Goal: Task Accomplishment & Management: Manage account settings

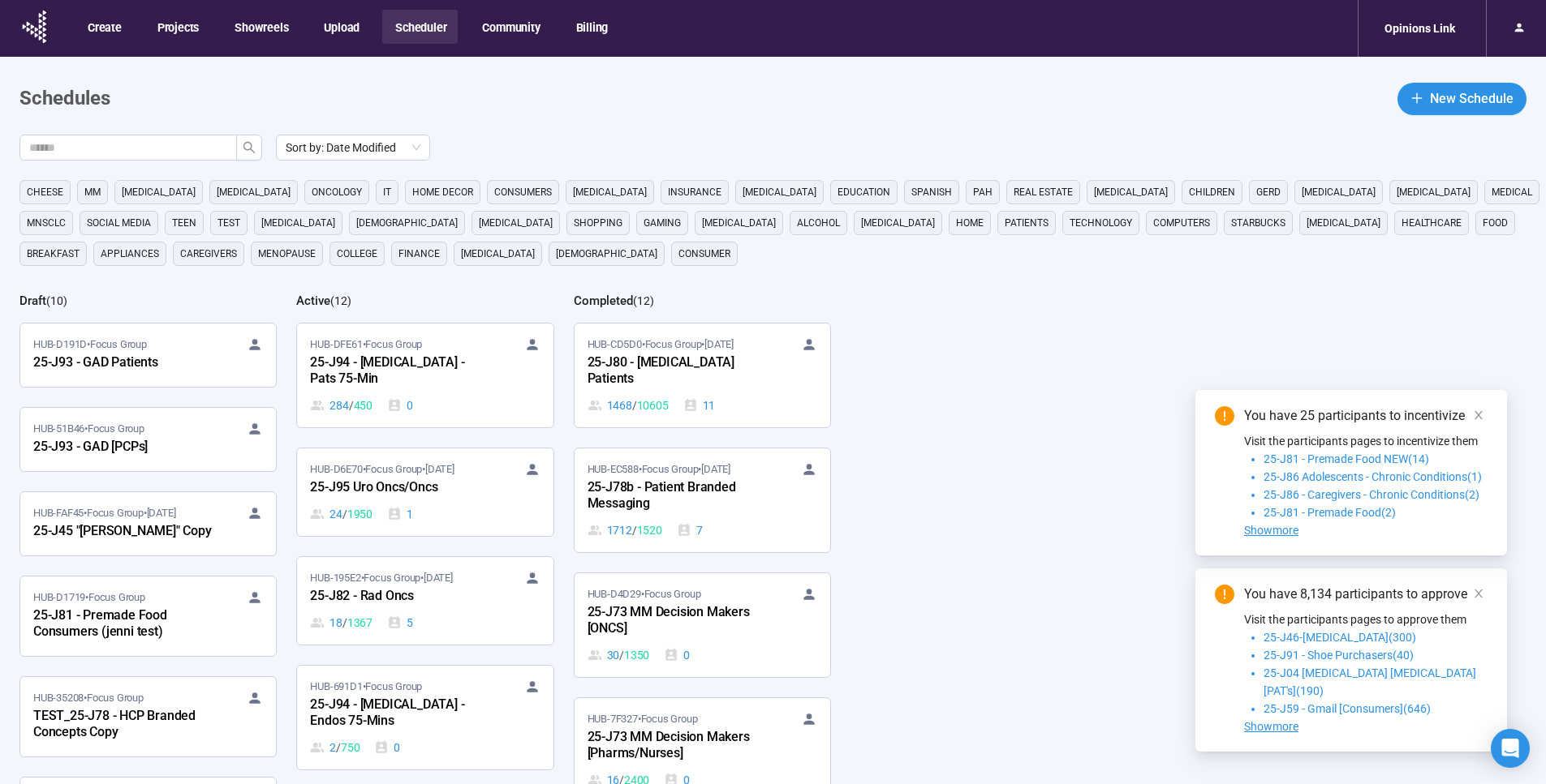
click at [1474, 421] on icon "close" at bounding box center [1479, 415] width 11 height 11
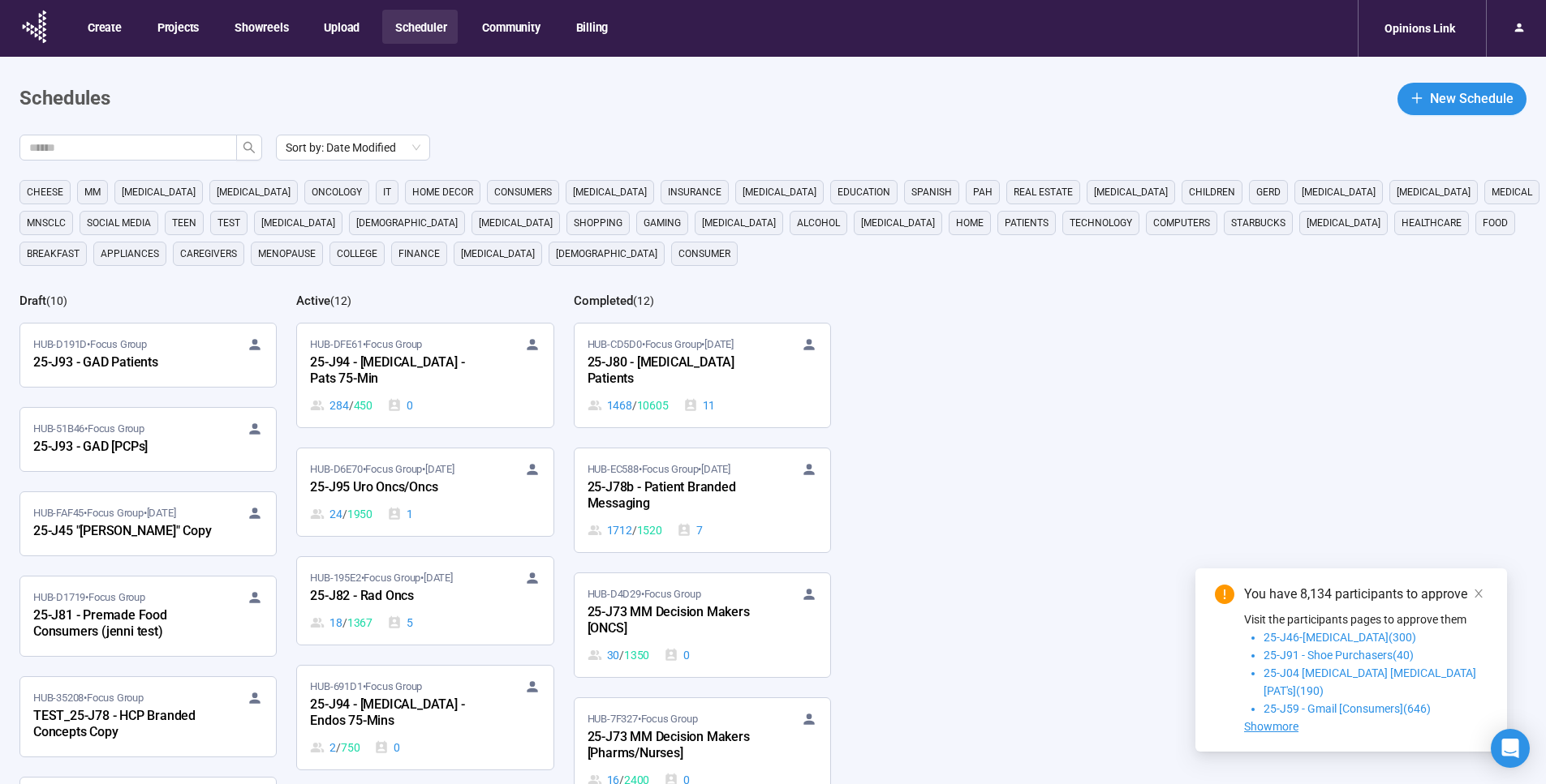
click at [1480, 597] on icon "close" at bounding box center [1478, 594] width 8 height 8
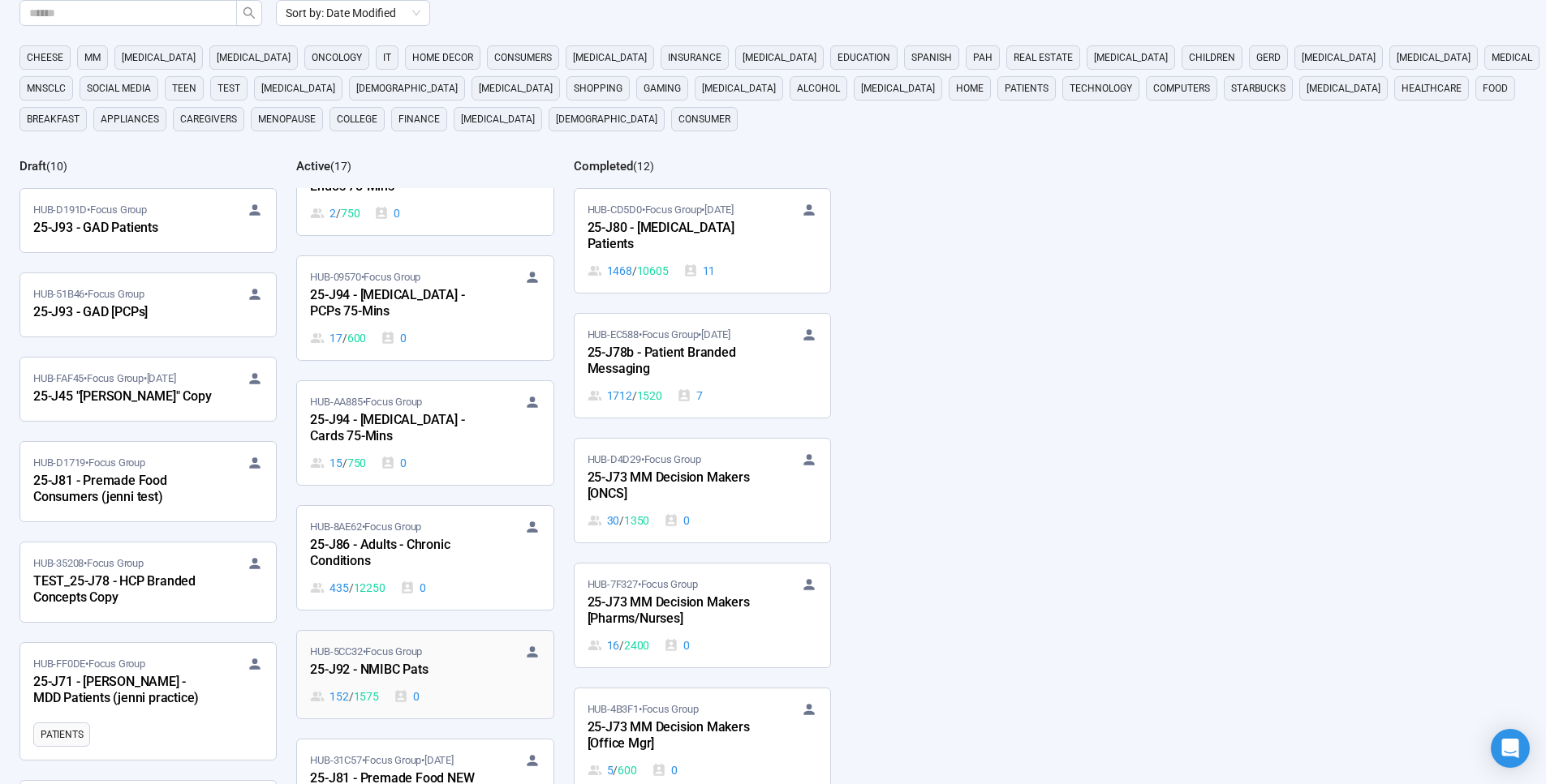
scroll to position [13, 0]
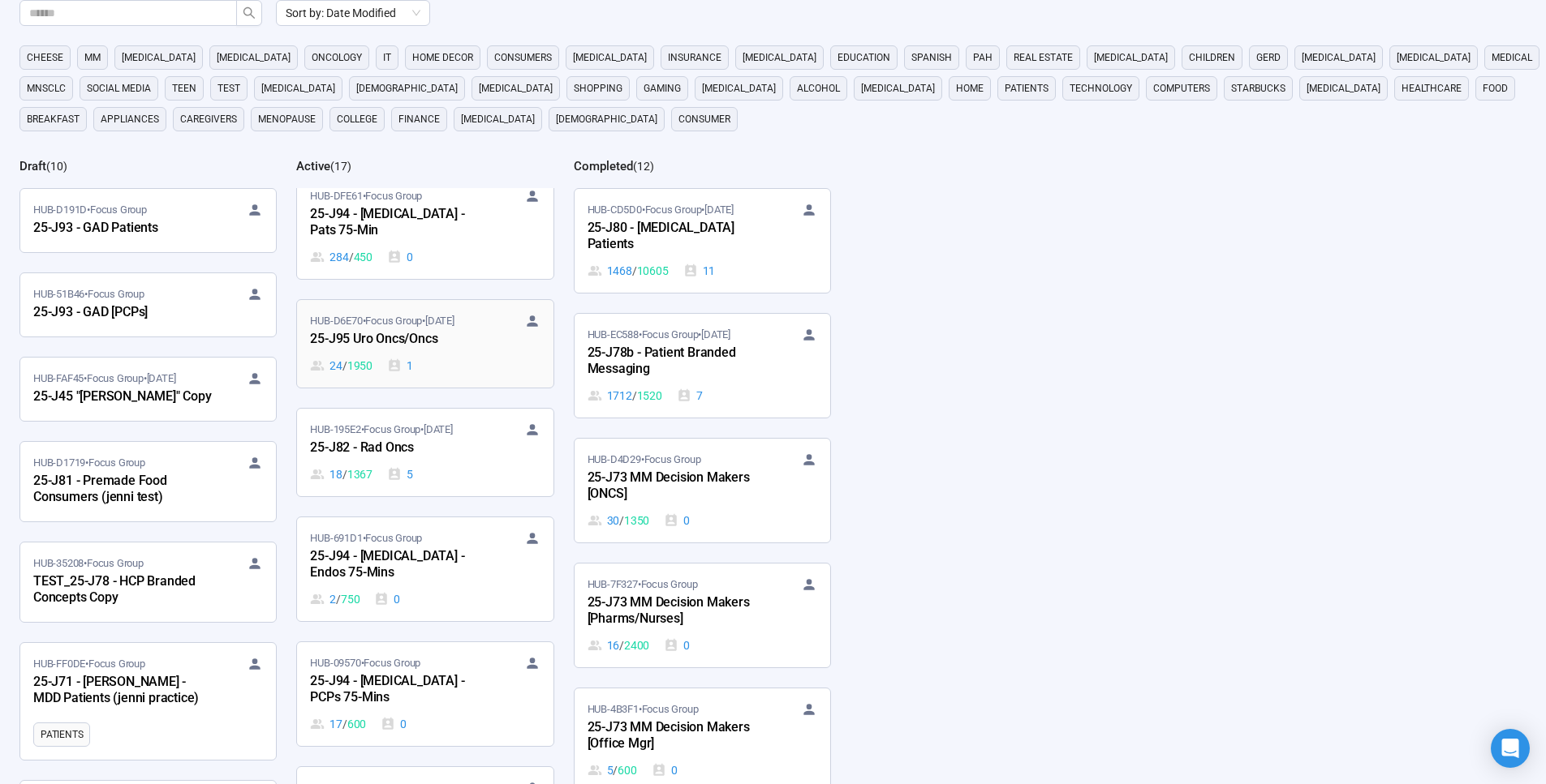
click at [468, 349] on div "25-J95 Uro Oncs/Oncs" at bounding box center [399, 340] width 178 height 21
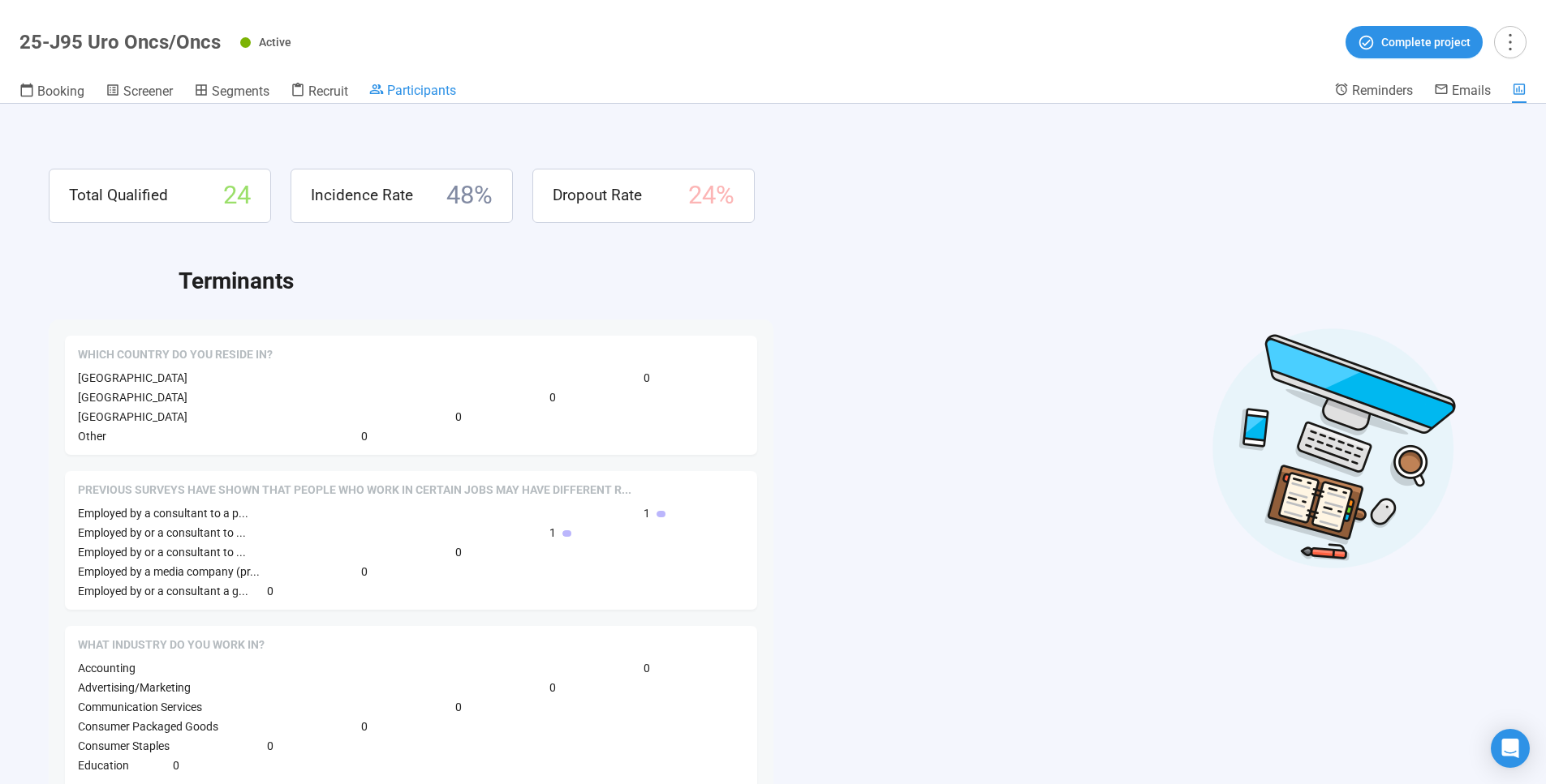
click at [425, 91] on span "Participants" at bounding box center [421, 90] width 69 height 15
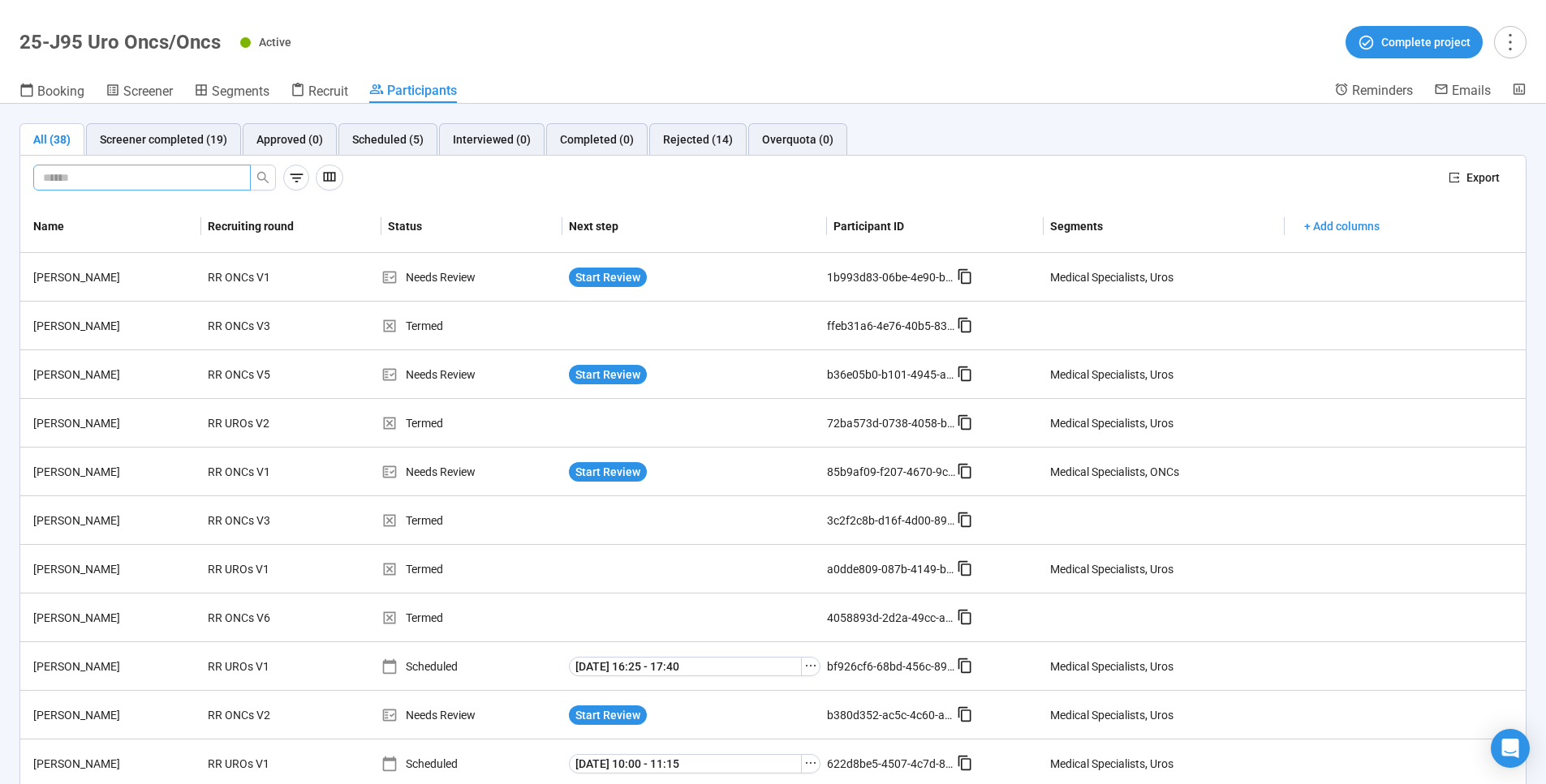
click at [131, 177] on input "text" at bounding box center [135, 177] width 185 height 18
paste input "**********"
type input "**********"
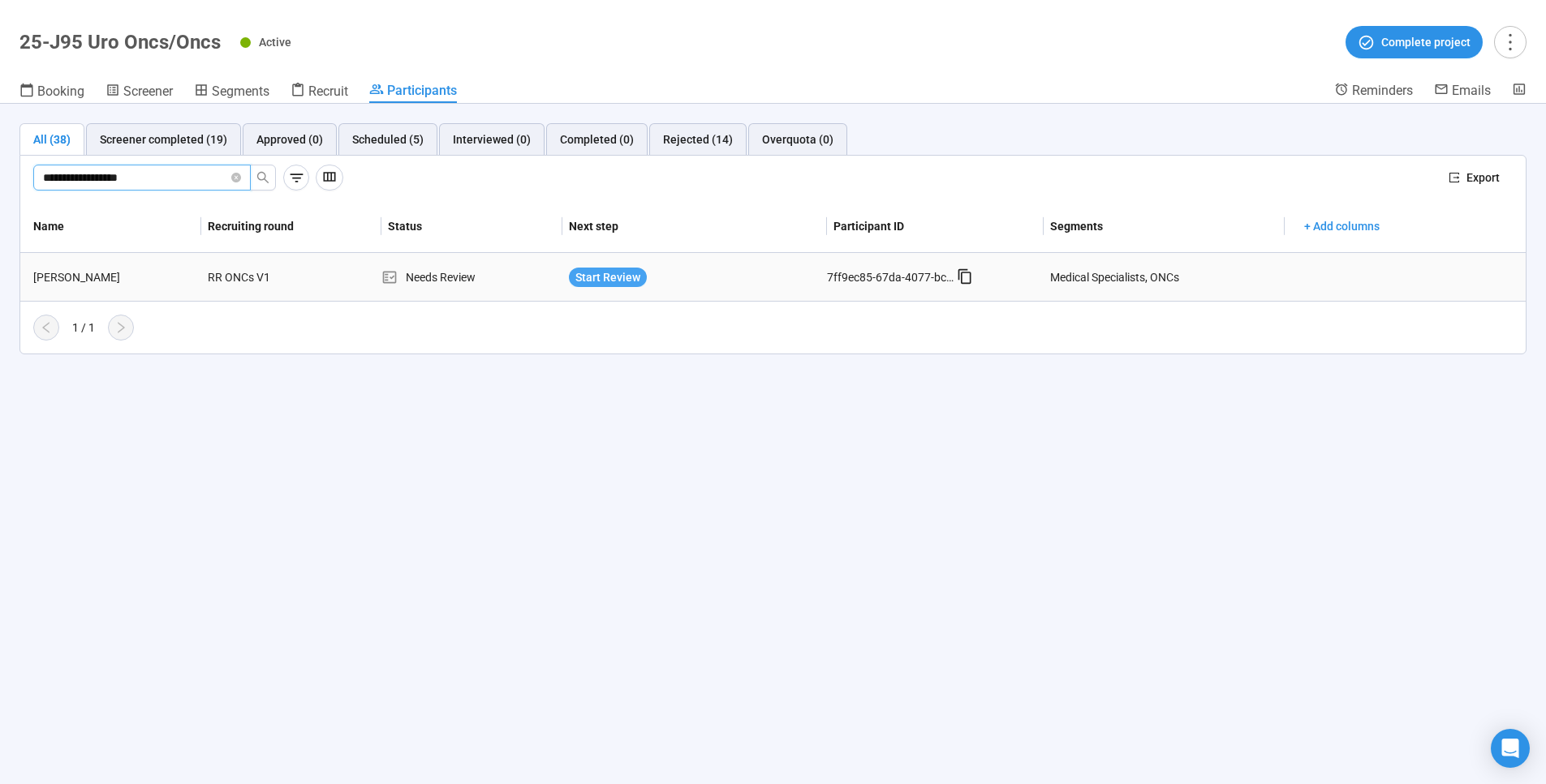
click at [613, 280] on span "Start Review" at bounding box center [608, 277] width 65 height 18
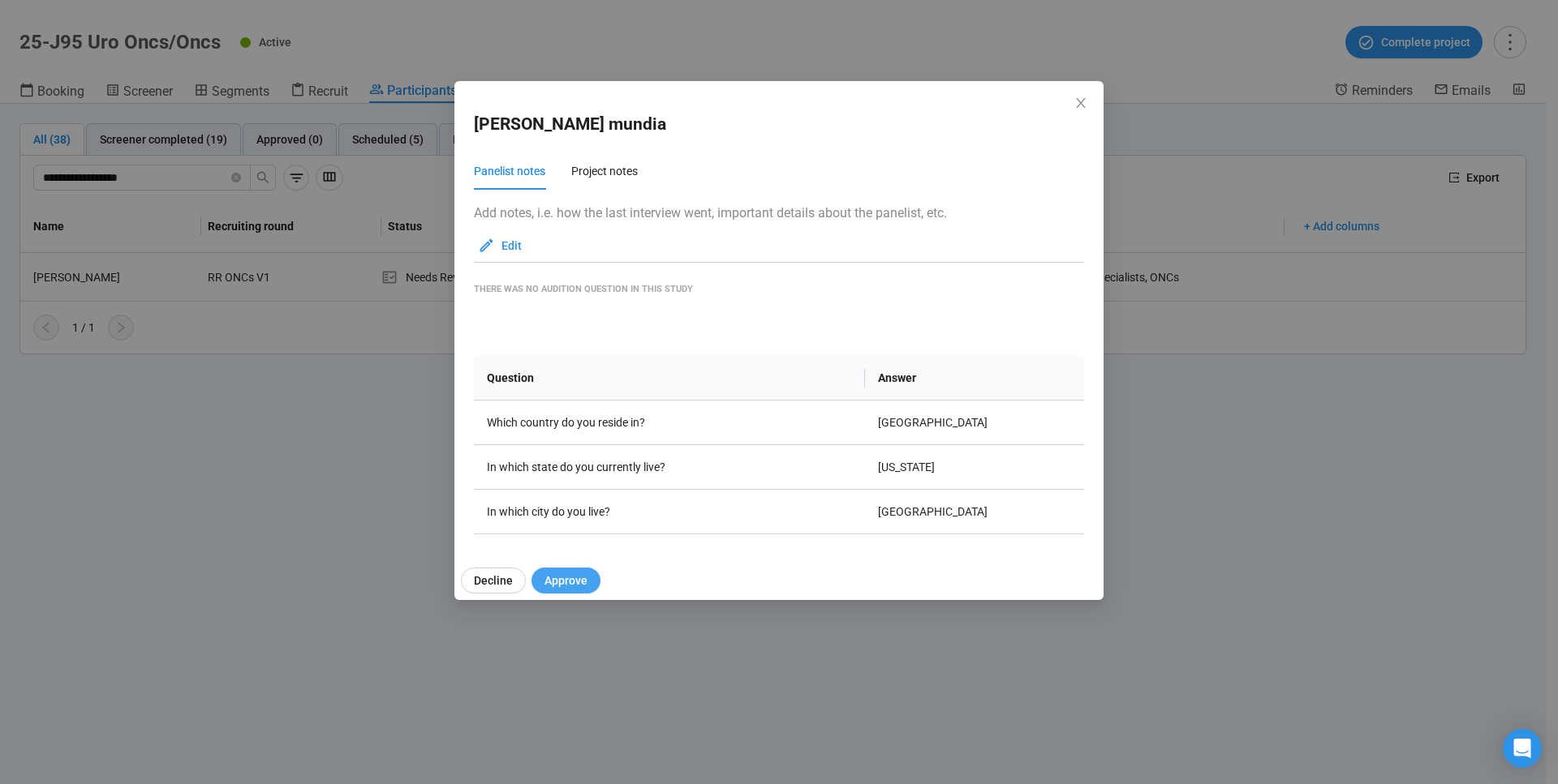
click at [572, 579] on span "Approve" at bounding box center [565, 580] width 43 height 18
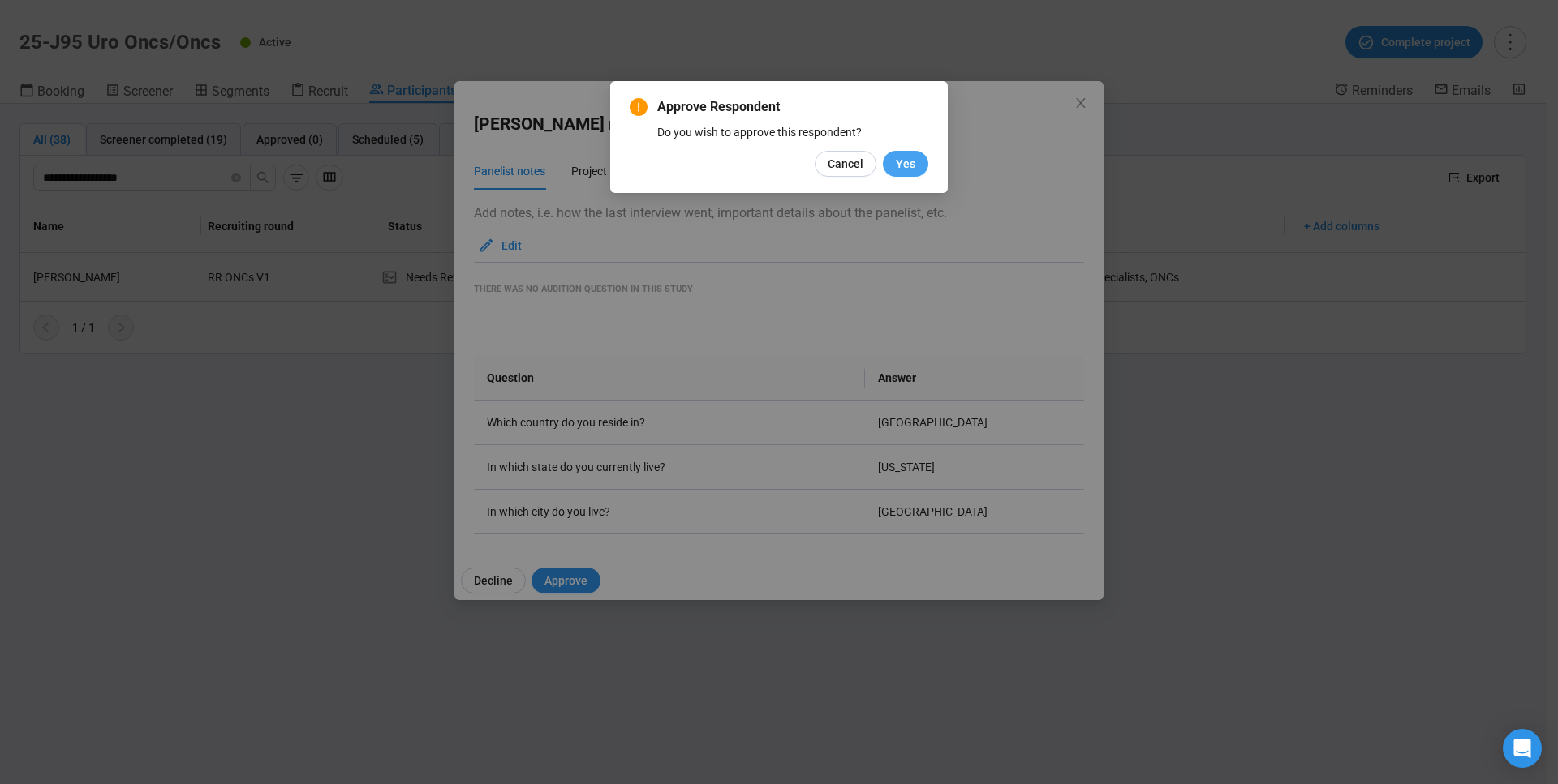
click at [909, 165] on span "Yes" at bounding box center [905, 164] width 19 height 18
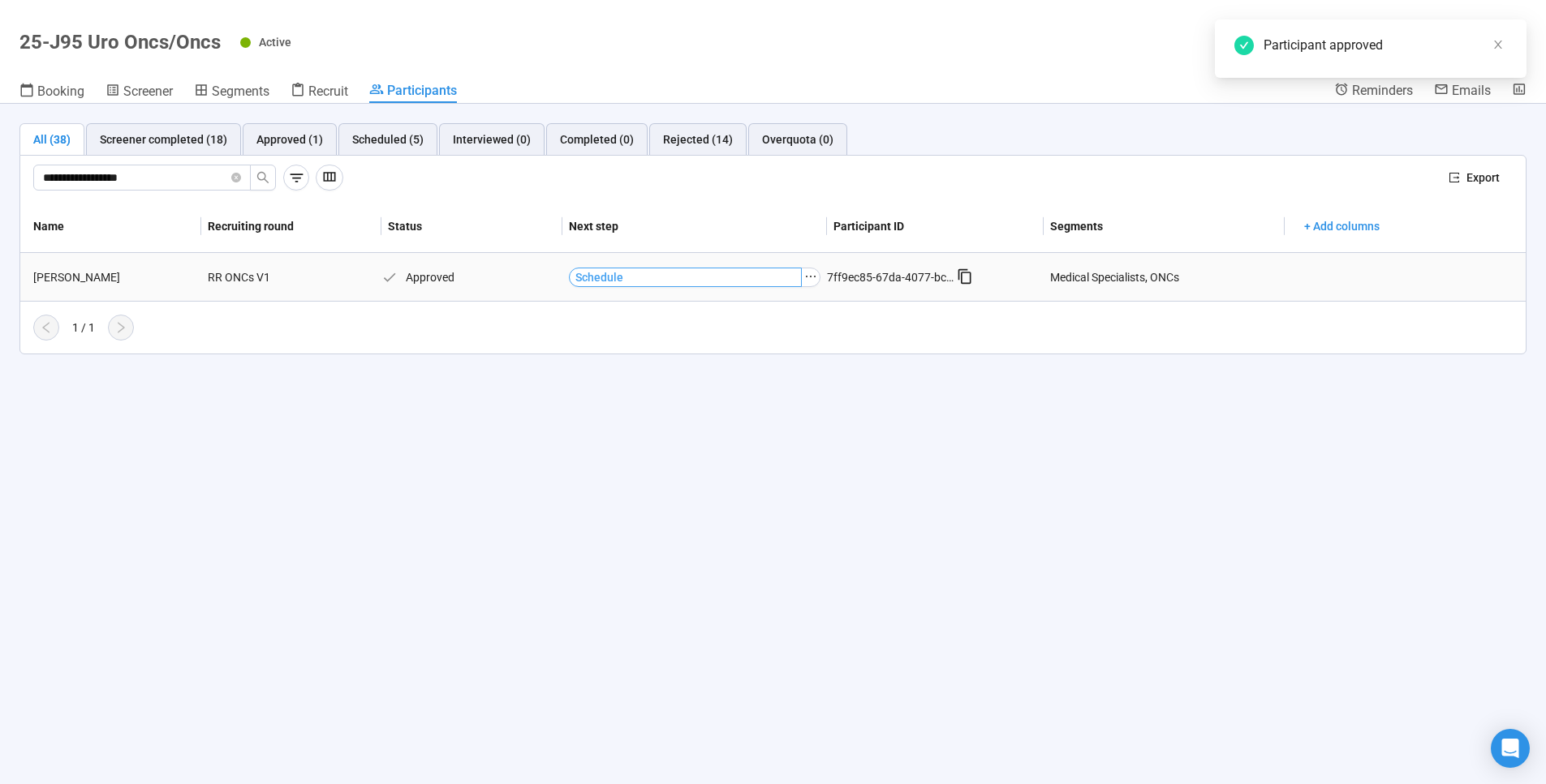
click at [764, 280] on button "Schedule" at bounding box center [685, 278] width 233 height 19
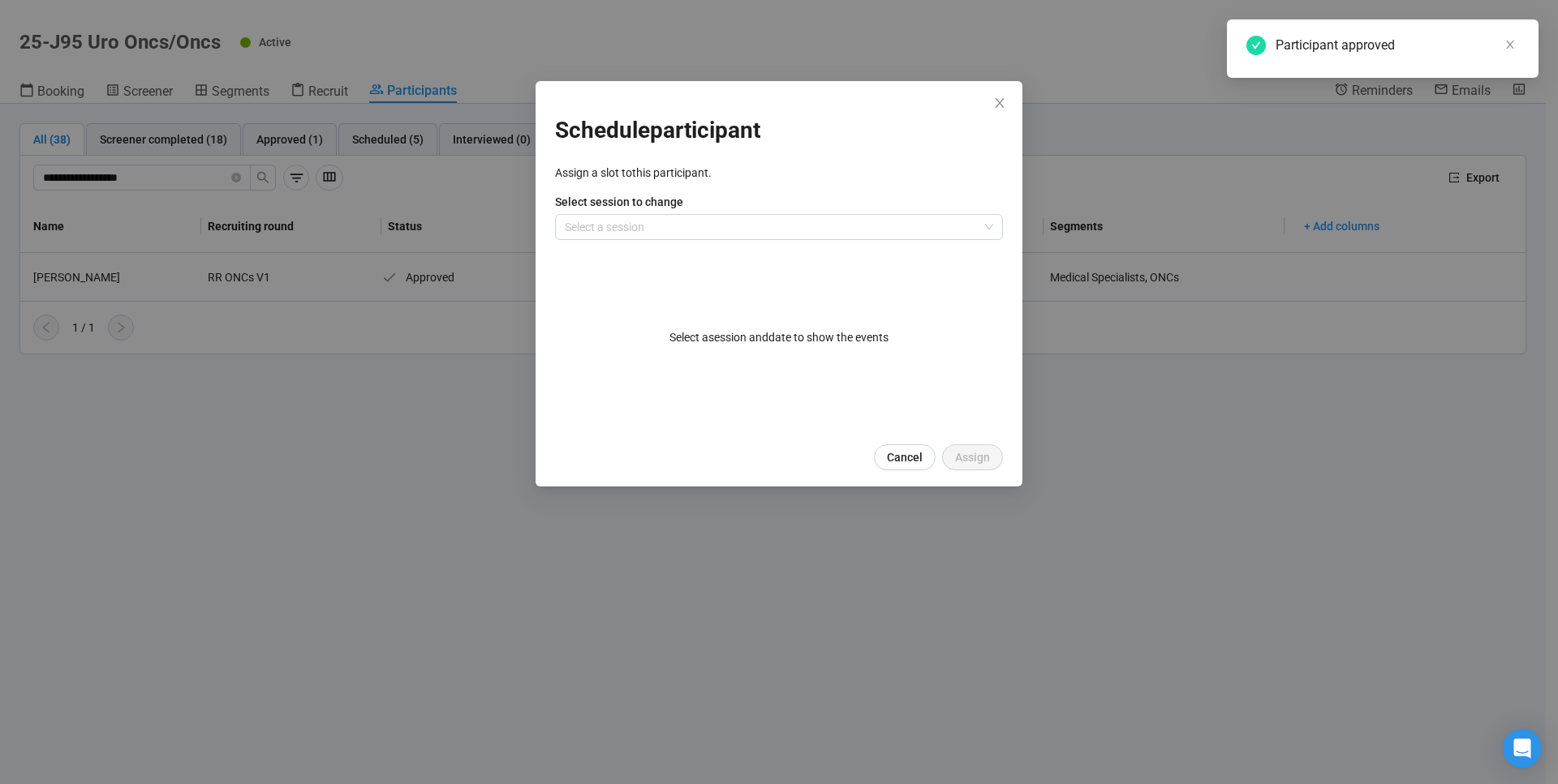
click at [800, 347] on div "Select a session and date to show the events" at bounding box center [779, 337] width 448 height 194
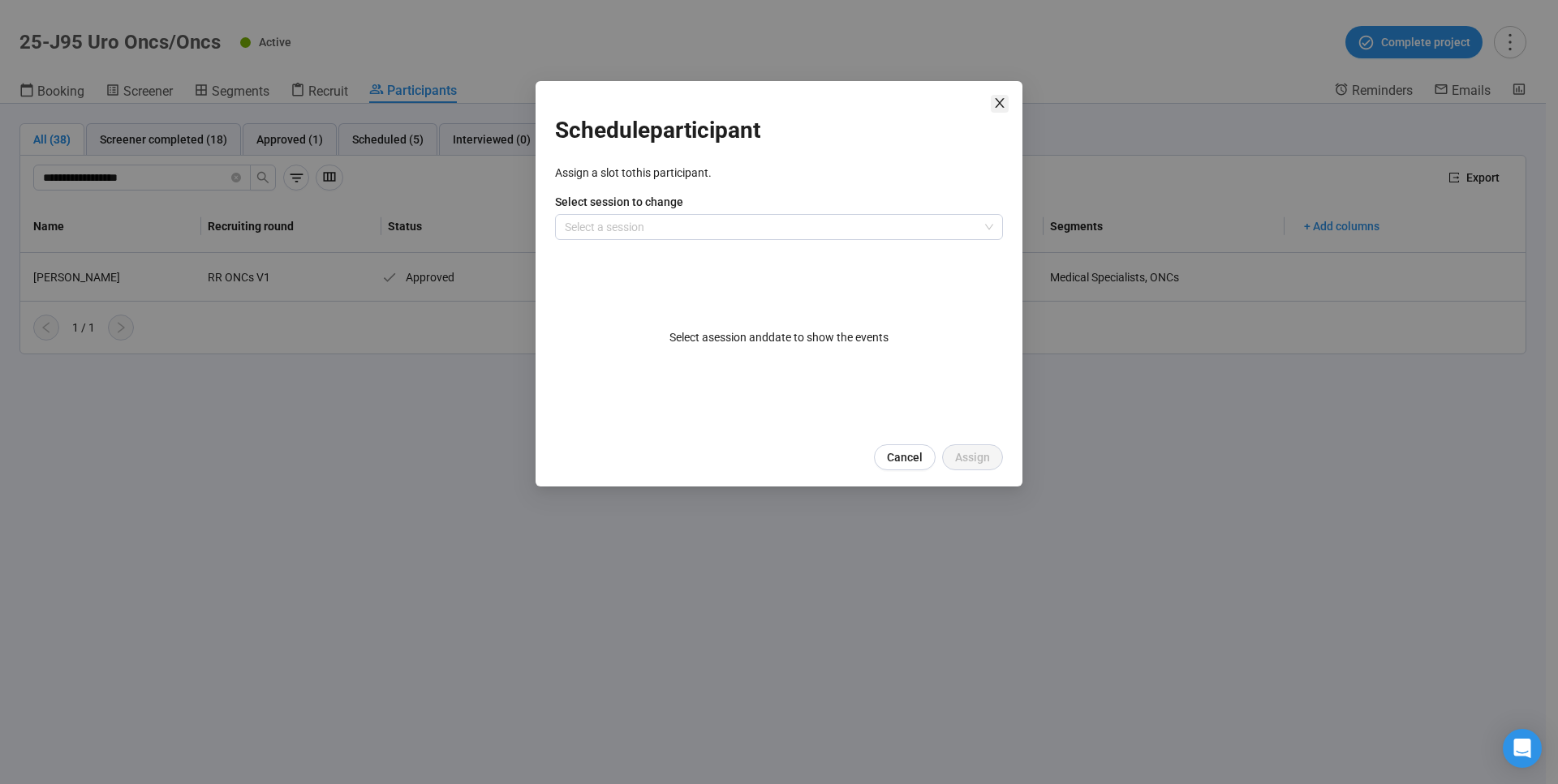
click at [999, 102] on icon "close" at bounding box center [999, 103] width 9 height 10
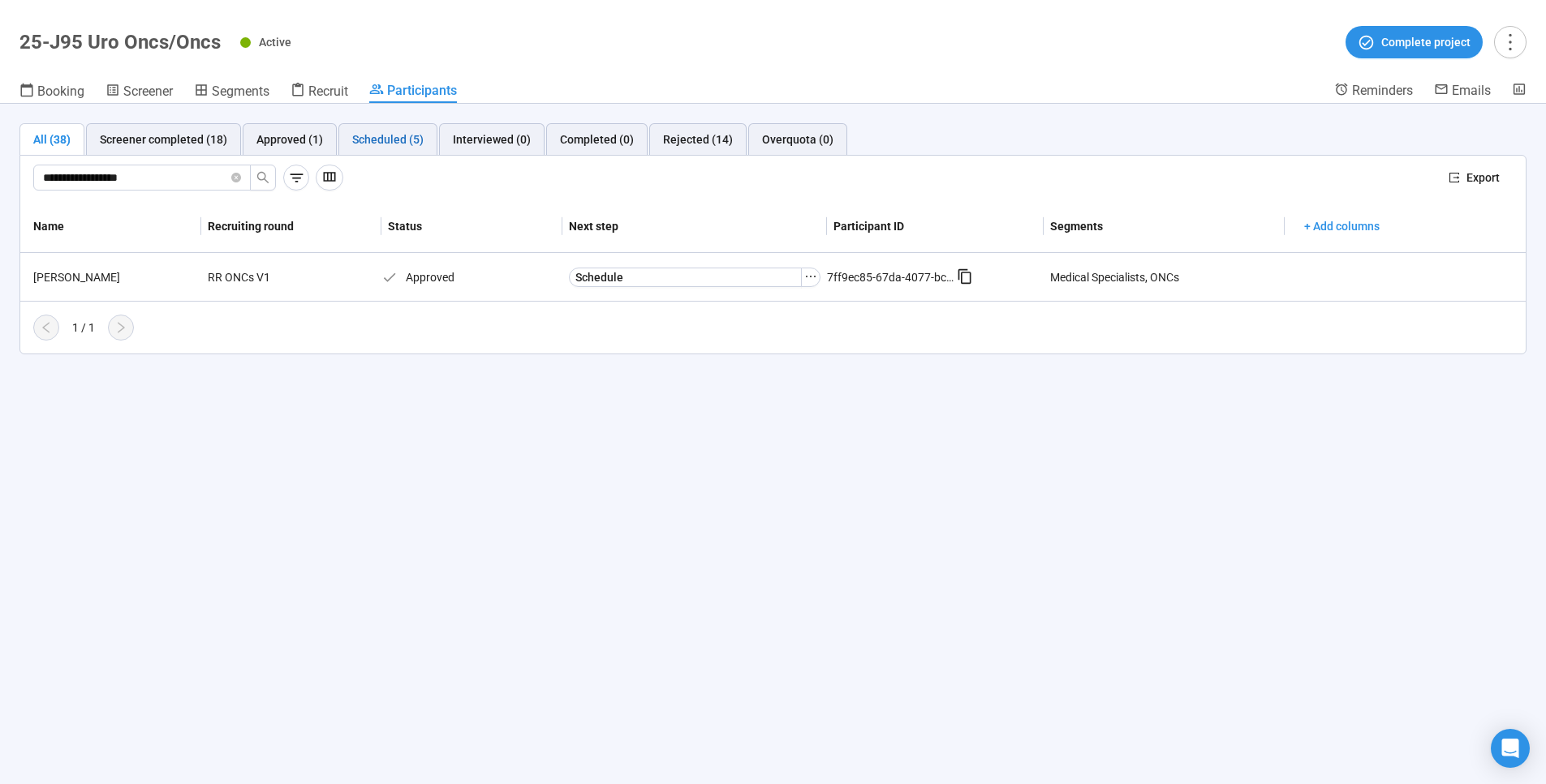
click at [385, 136] on div "Scheduled (5)" at bounding box center [388, 139] width 72 height 18
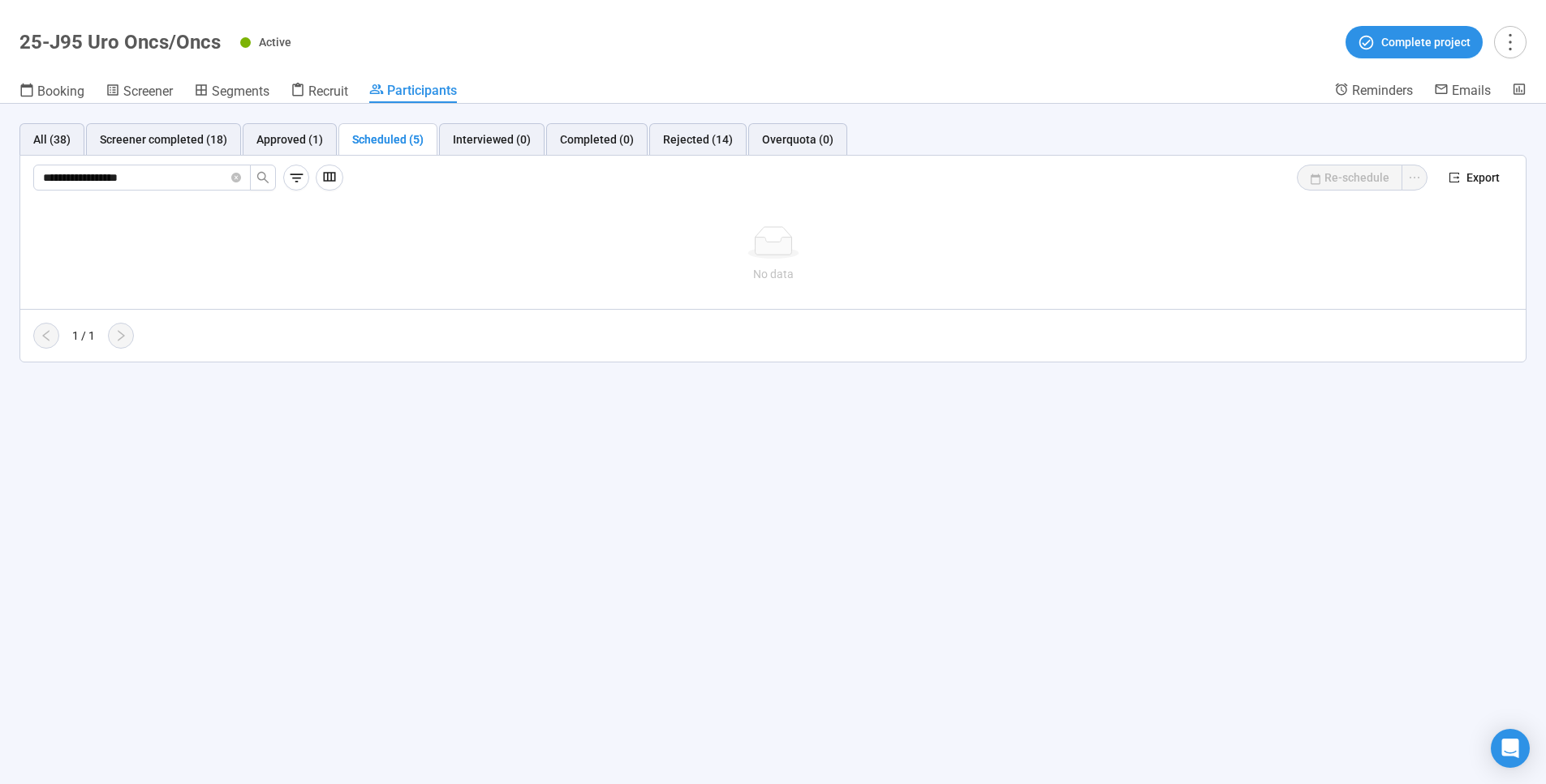
click at [385, 136] on div "Scheduled (5)" at bounding box center [388, 139] width 72 height 18
click at [286, 138] on div "Approved (1)" at bounding box center [289, 139] width 66 height 18
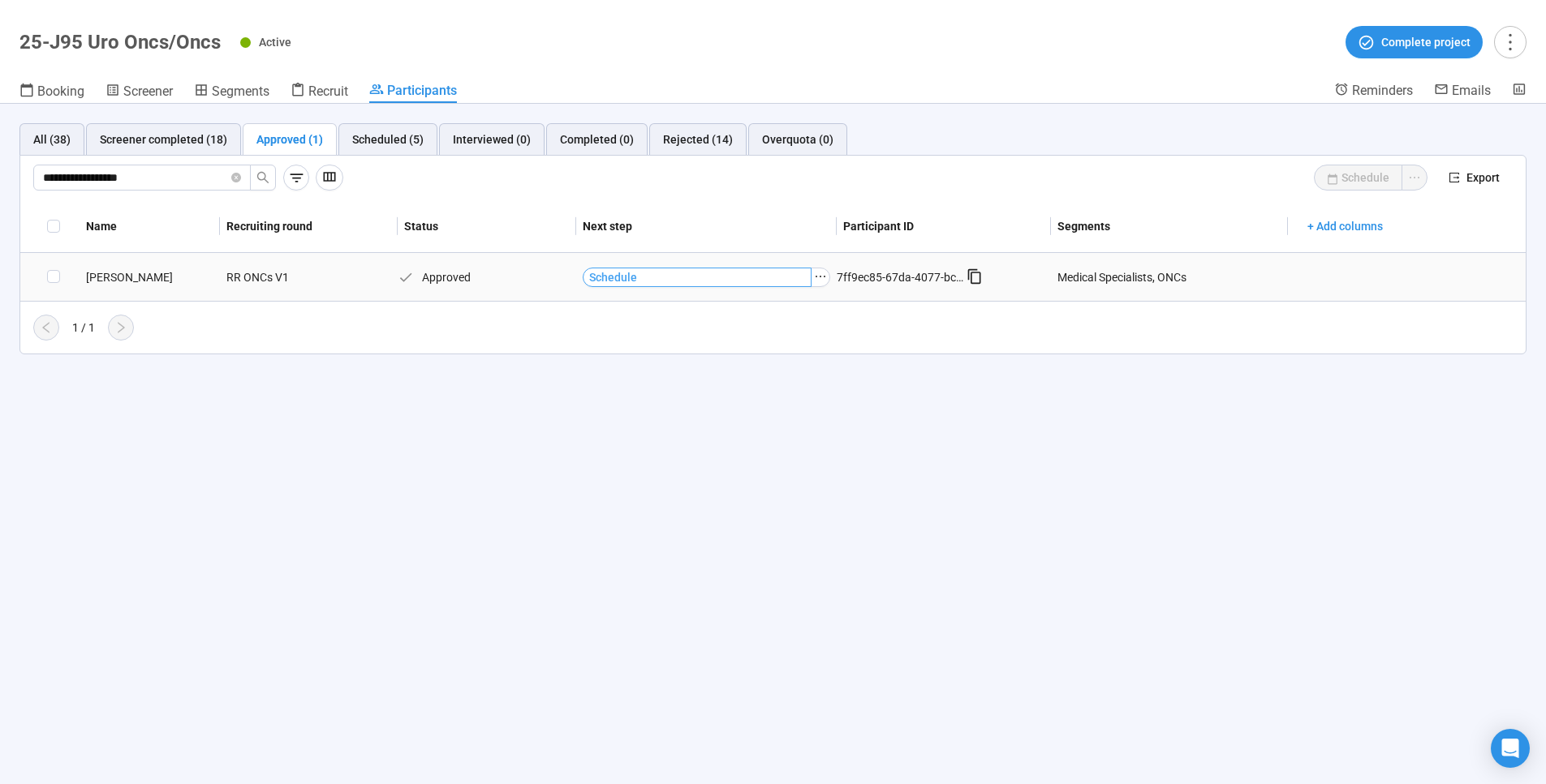
click at [719, 279] on button "Schedule" at bounding box center [697, 278] width 230 height 19
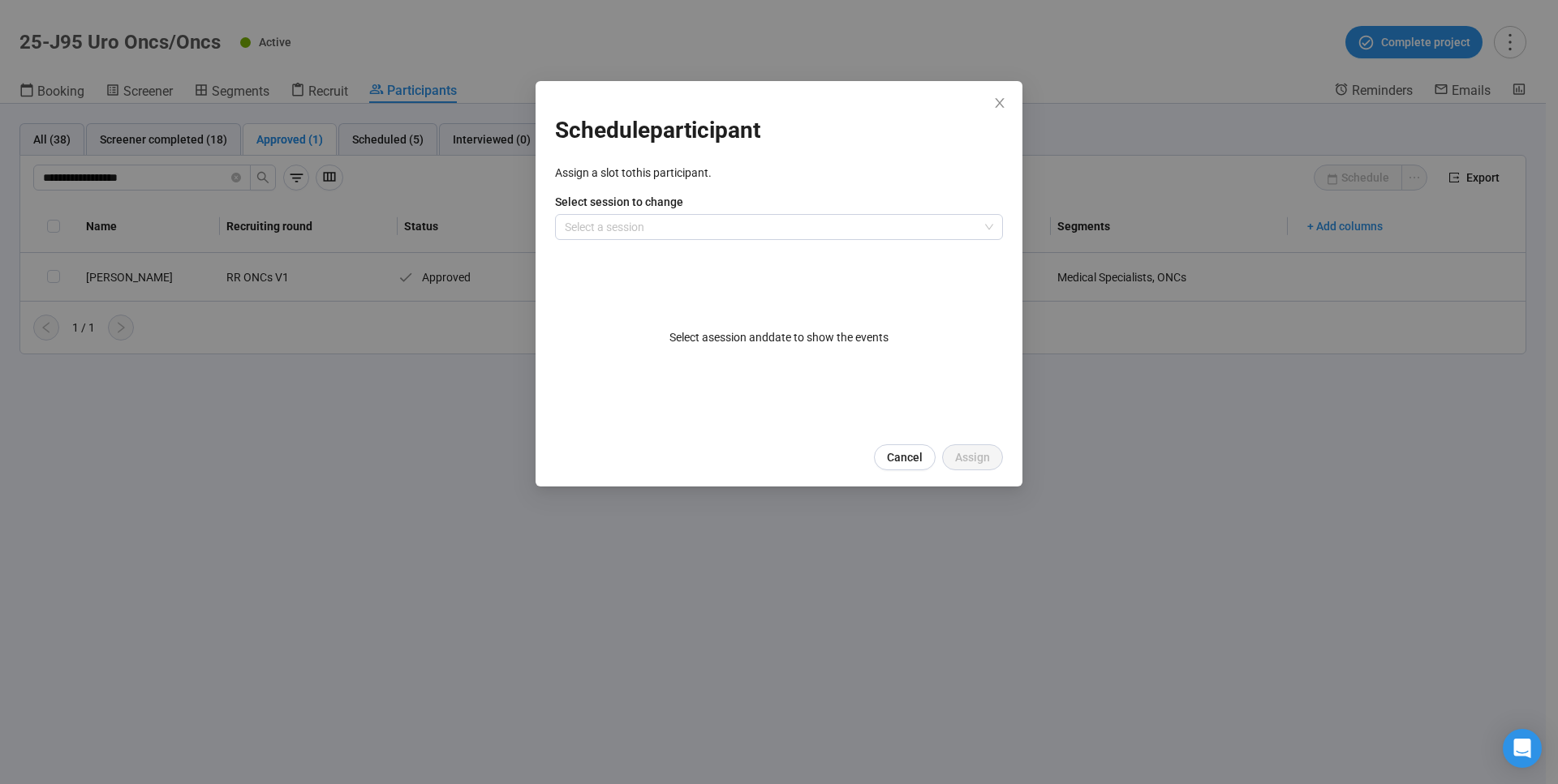
click at [715, 346] on p "Select a session and date to show the events" at bounding box center [779, 337] width 219 height 18
click at [844, 335] on p "Select a session and date to show the events" at bounding box center [779, 337] width 219 height 18
click at [372, 120] on div "Schedule participant Assign a slot to this participant . Select session to chan…" at bounding box center [779, 392] width 1558 height 784
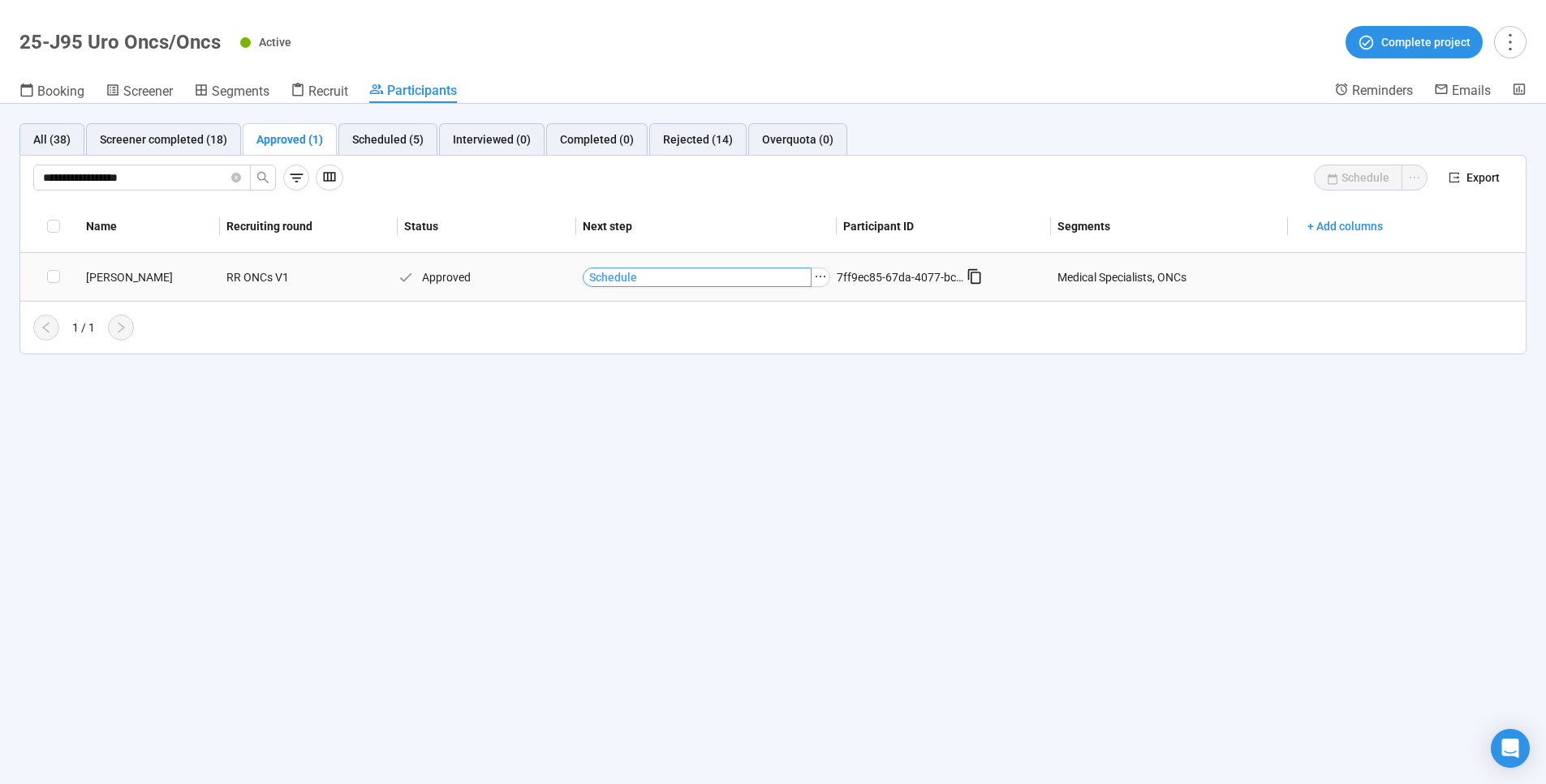
click at [646, 281] on button "Schedule" at bounding box center [697, 278] width 230 height 19
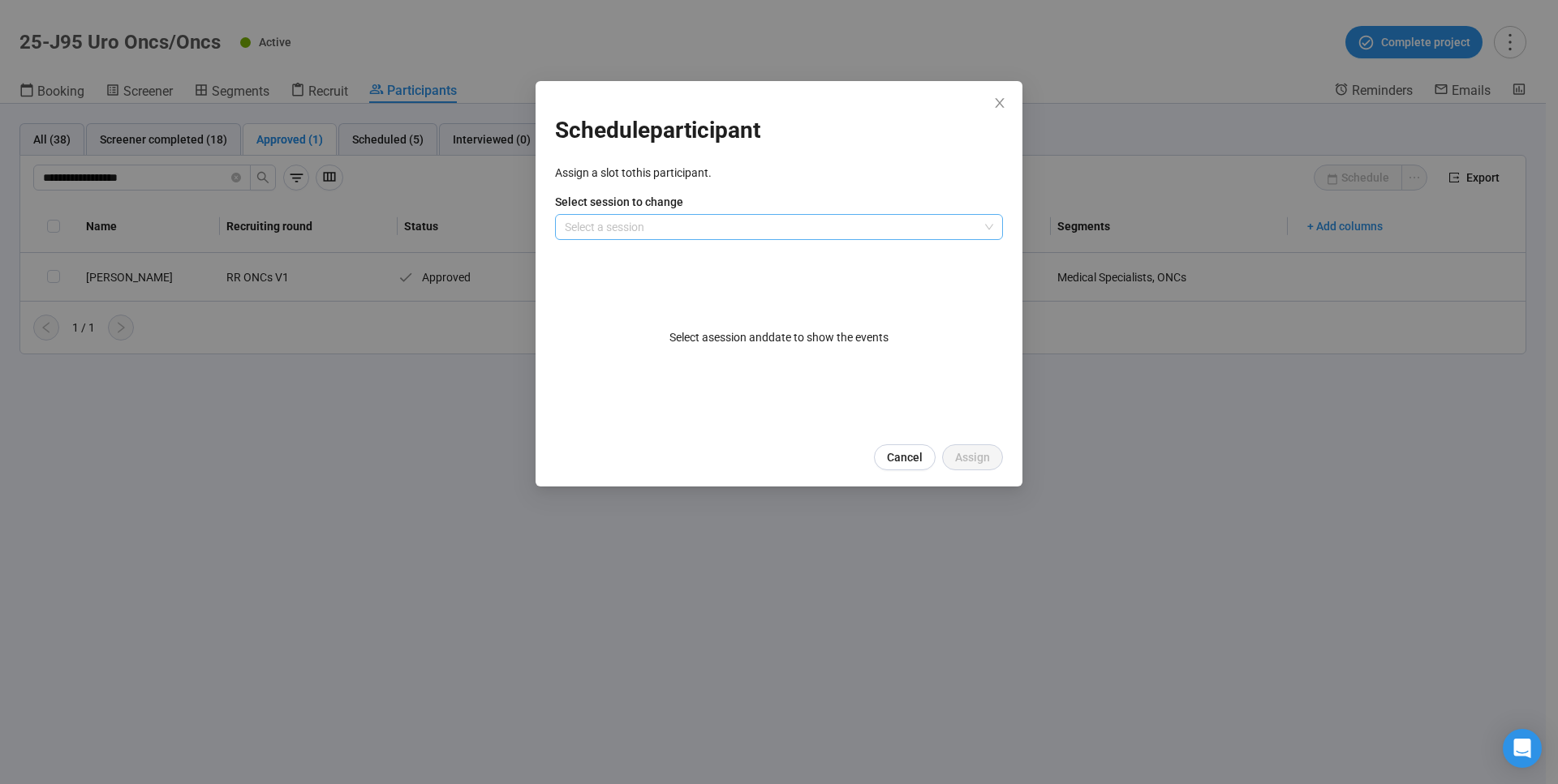
click at [998, 231] on div "Select a session" at bounding box center [779, 227] width 448 height 26
click at [958, 261] on div "Day 1" at bounding box center [779, 259] width 422 height 18
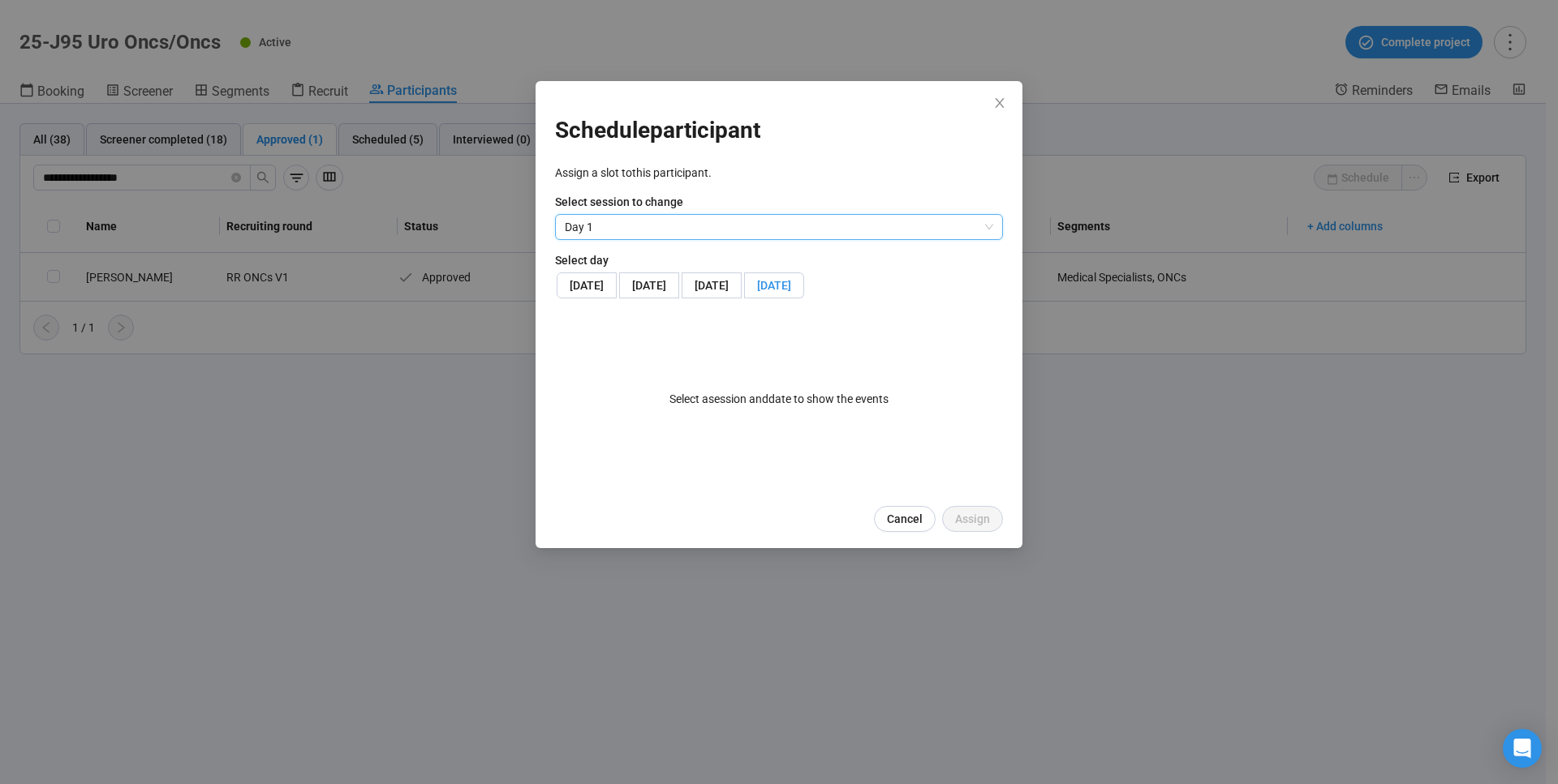
click at [745, 299] on label "[DATE]" at bounding box center [775, 285] width 59 height 26
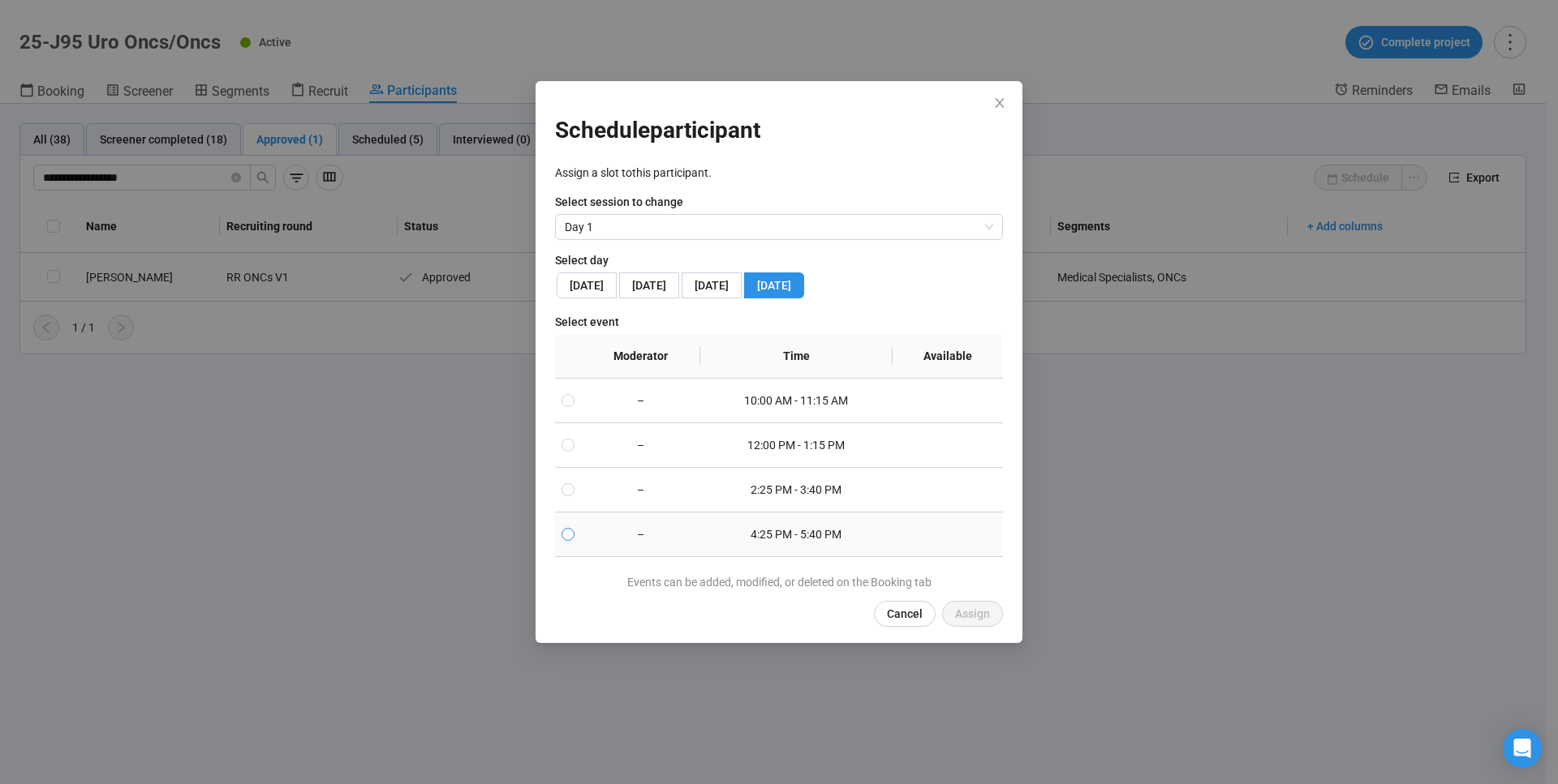
click at [573, 541] on span at bounding box center [568, 535] width 13 height 13
click at [971, 623] on span "Assign" at bounding box center [972, 614] width 34 height 18
